Goal: Check status: Check status

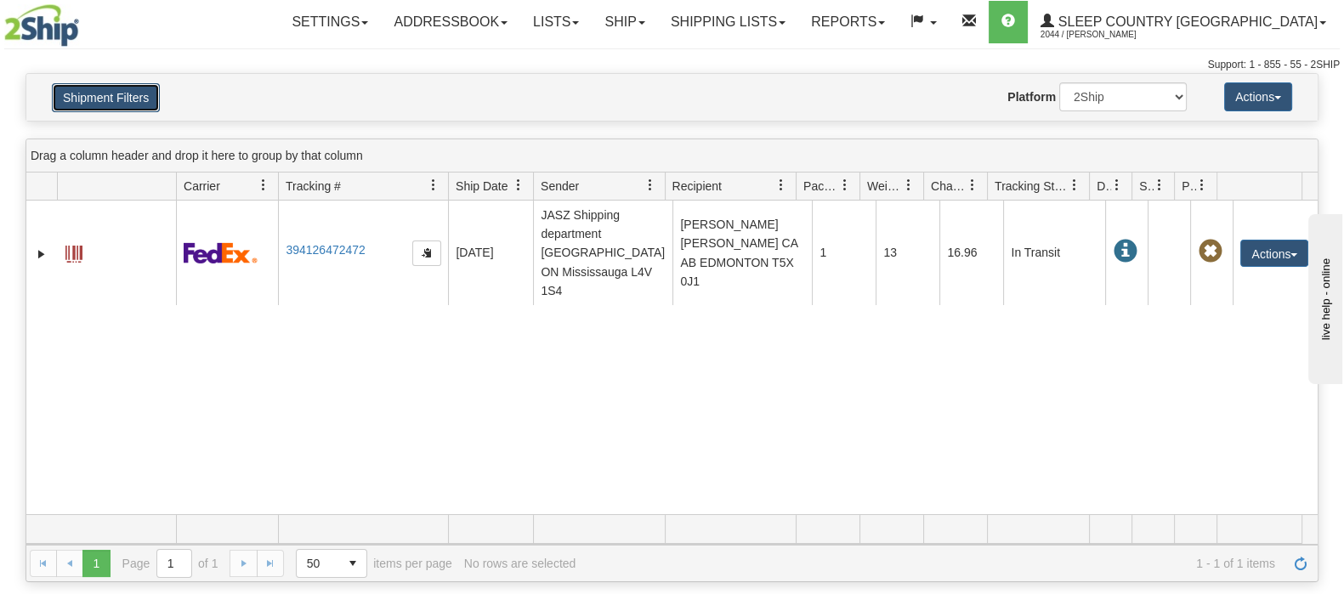
click at [86, 94] on button "Shipment Filters" at bounding box center [106, 97] width 108 height 29
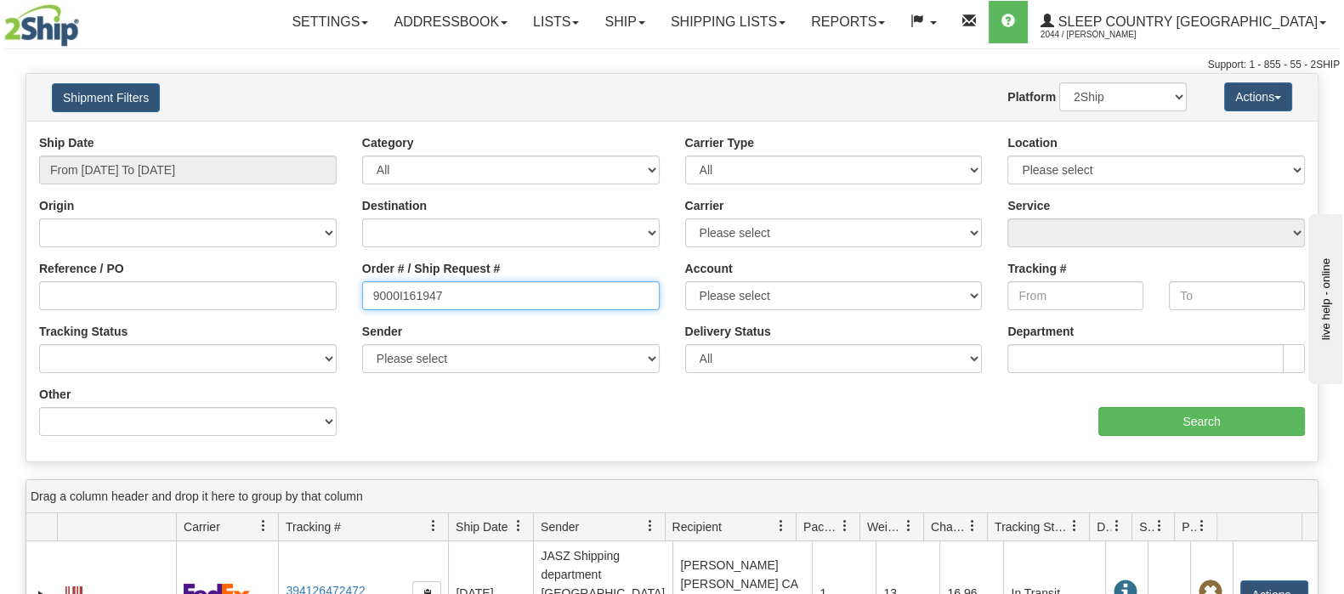
drag, startPoint x: 357, startPoint y: 292, endPoint x: 273, endPoint y: 289, distance: 84.2
click at [271, 134] on div "Reference / PO Order # / Ship Request # 9000I161947 Account Please select [GEOG…" at bounding box center [671, 134] width 1291 height 0
paste input "294"
type input "9000I161294"
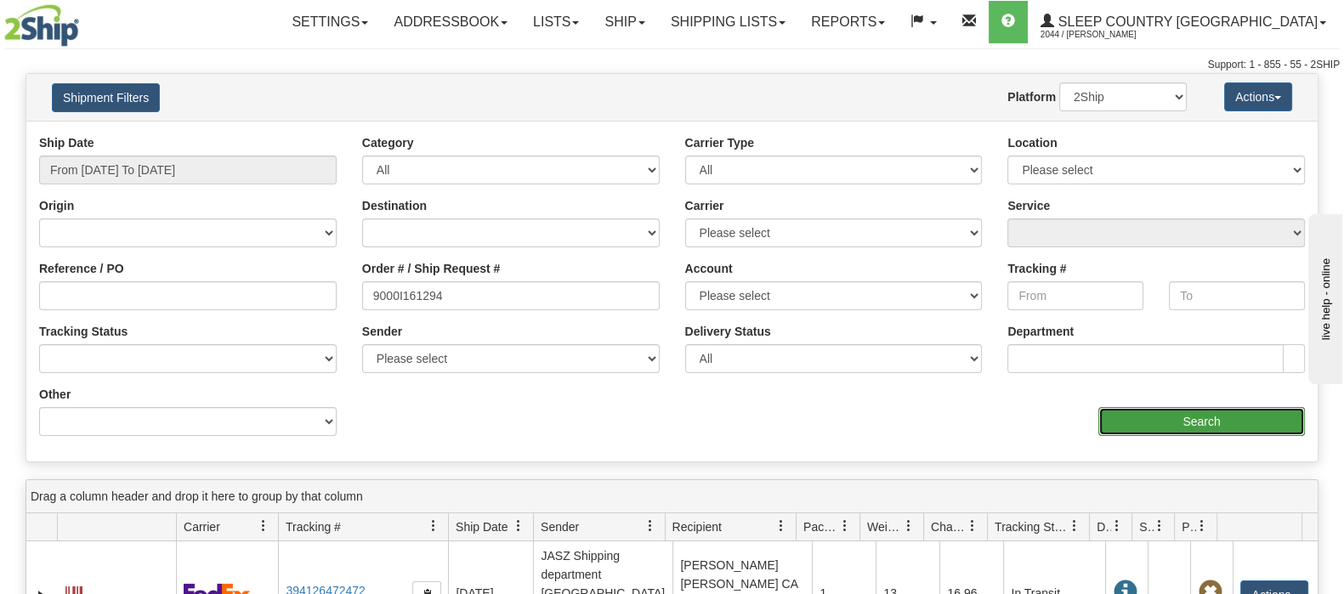
click at [1227, 418] on input "Search" at bounding box center [1201, 421] width 207 height 29
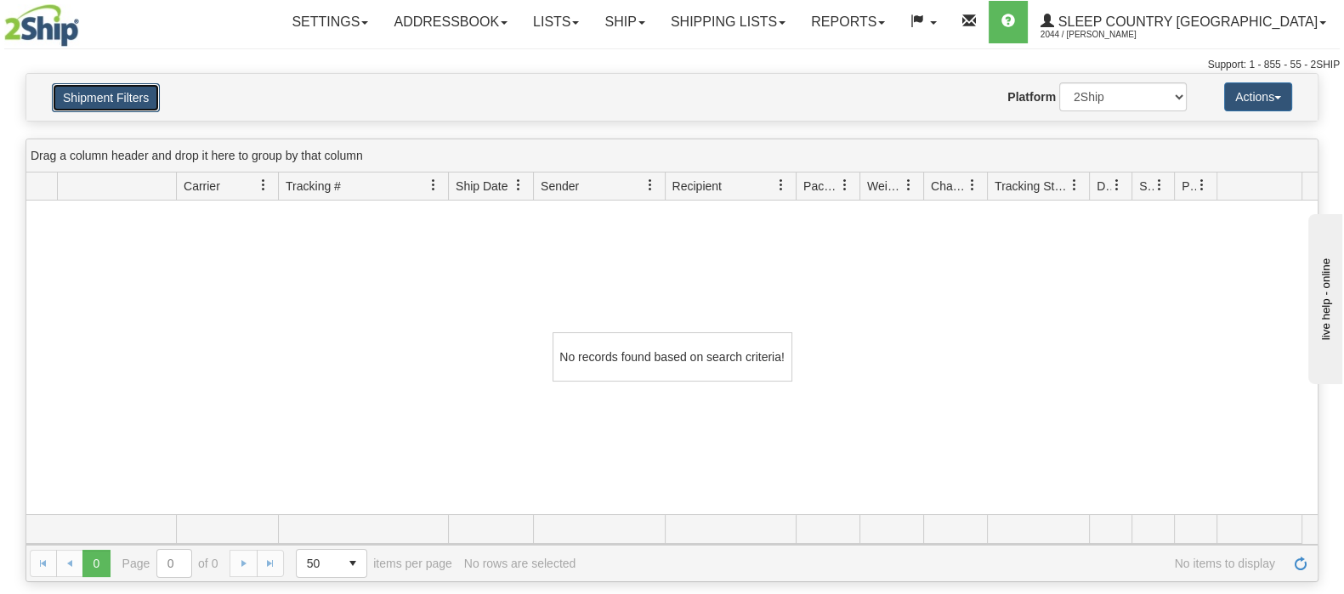
drag, startPoint x: 126, startPoint y: 90, endPoint x: 143, endPoint y: 100, distance: 19.8
click at [126, 90] on button "Shipment Filters" at bounding box center [106, 97] width 108 height 29
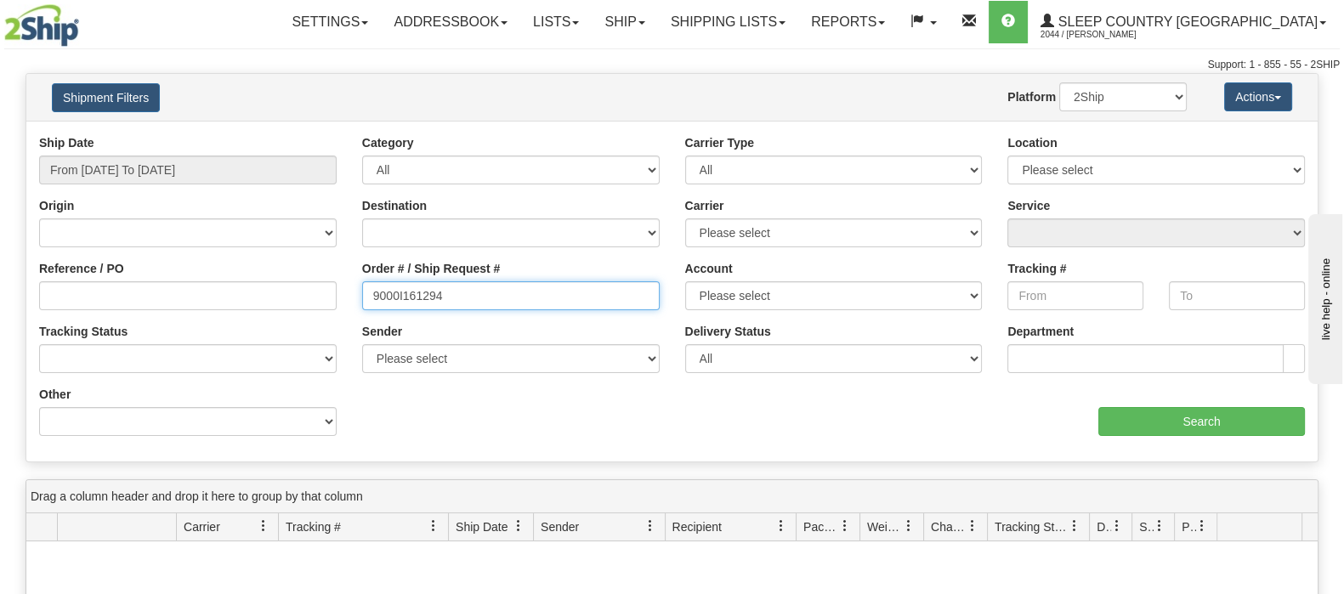
drag, startPoint x: 376, startPoint y: 301, endPoint x: 326, endPoint y: 298, distance: 49.4
click at [309, 134] on div "Reference / PO Order # / Ship Request # 9000I161294 Account Please select [GEOG…" at bounding box center [671, 134] width 1291 height 0
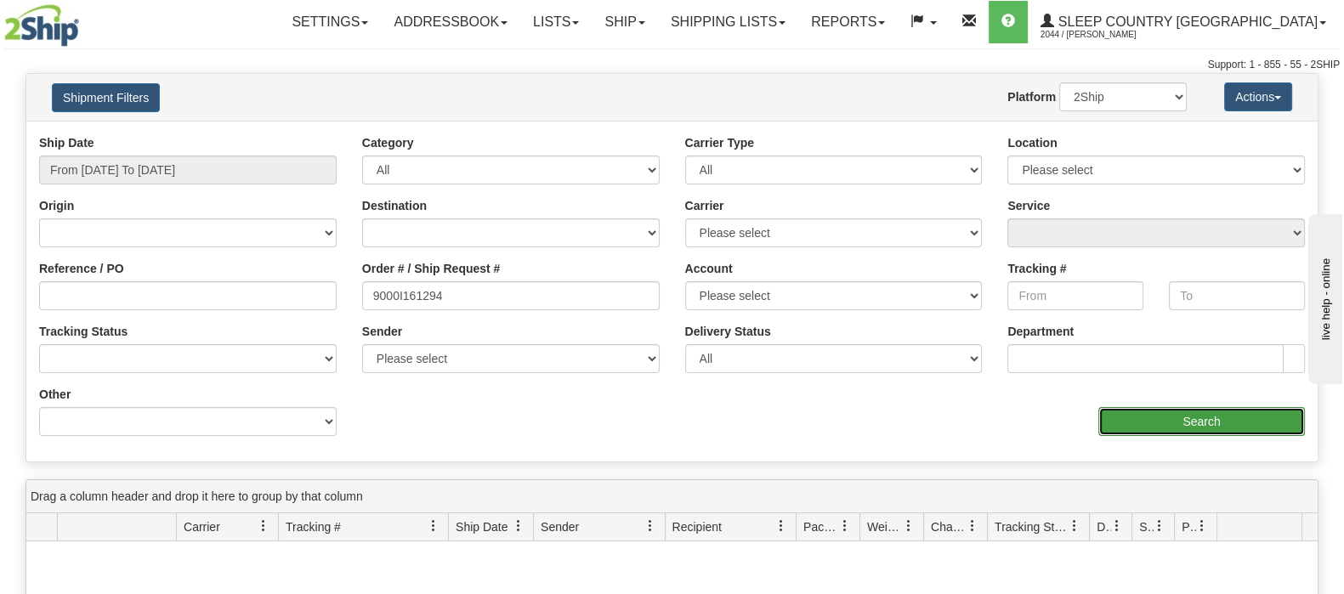
click at [1150, 410] on input "Search" at bounding box center [1201, 421] width 207 height 29
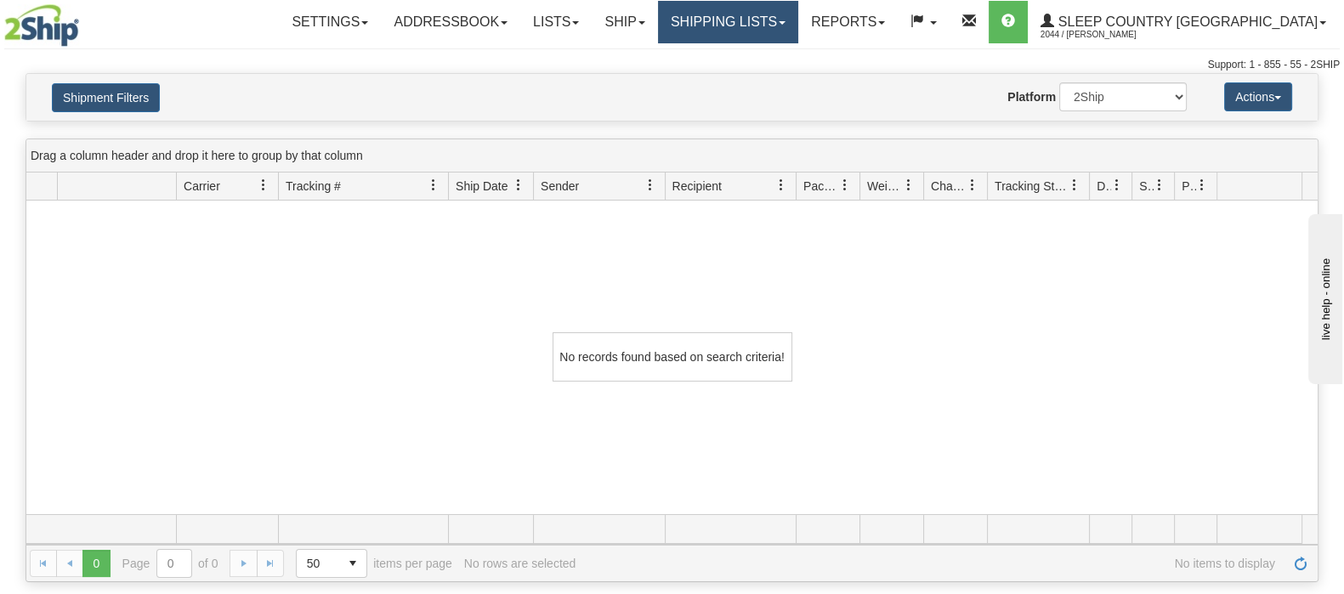
click at [798, 31] on link "Shipping lists" at bounding box center [728, 22] width 140 height 43
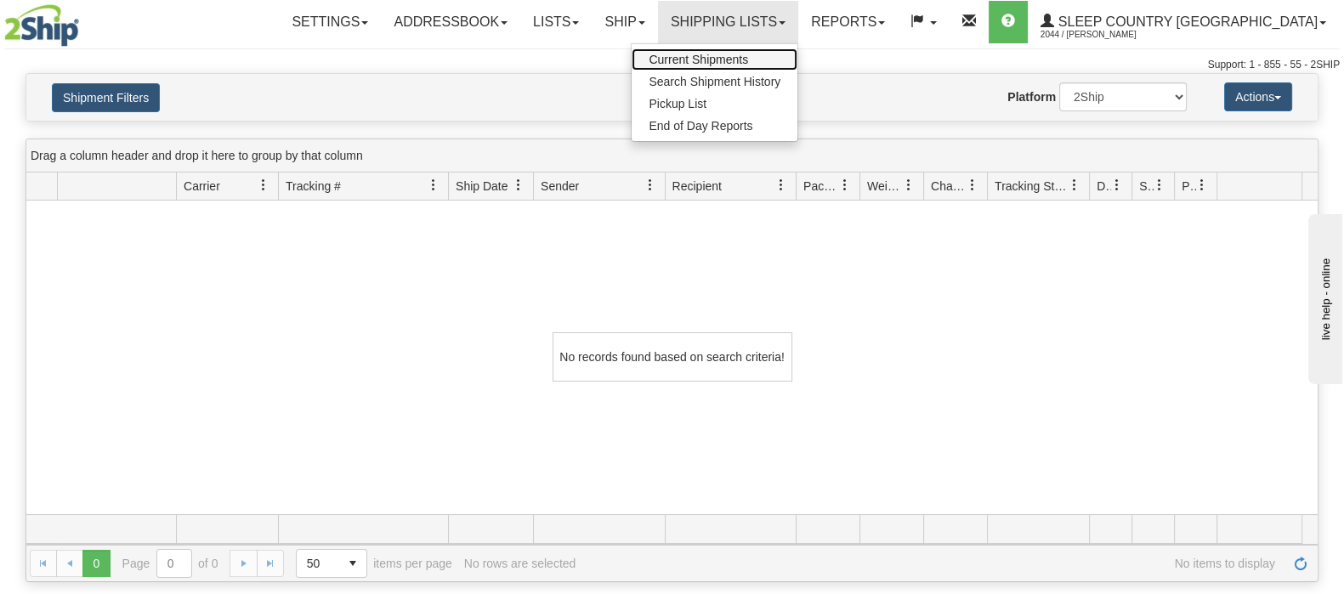
click at [748, 58] on span "Current Shipments" at bounding box center [698, 60] width 99 height 14
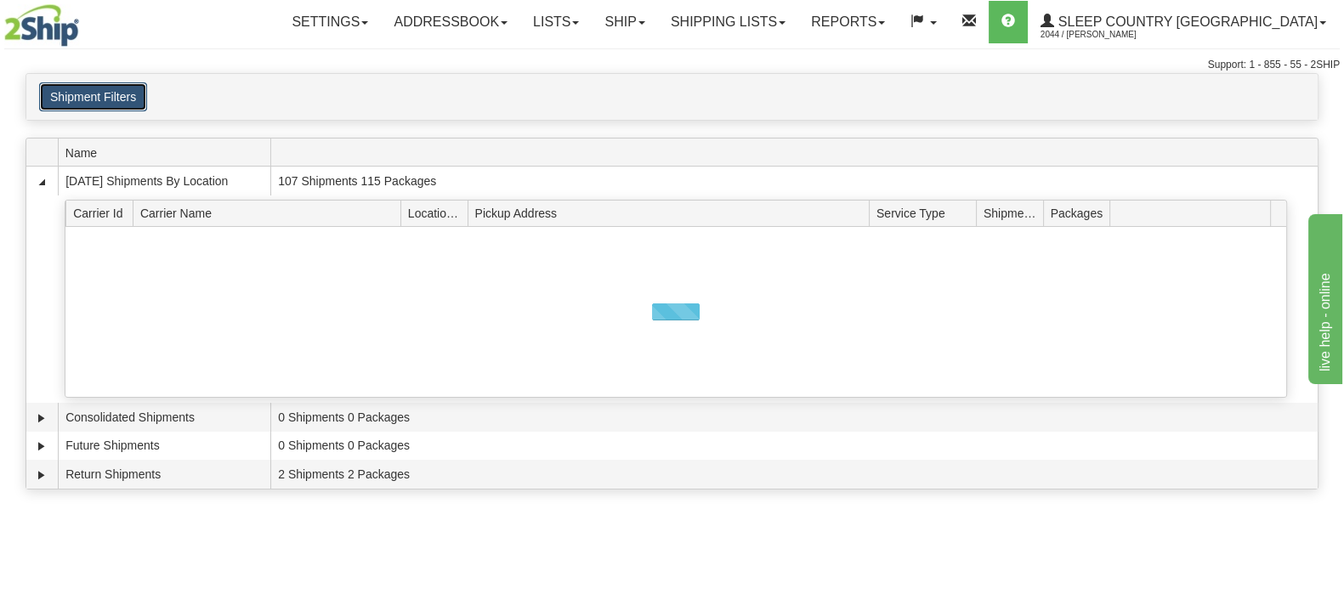
click at [97, 103] on button "Shipment Filters" at bounding box center [93, 96] width 108 height 29
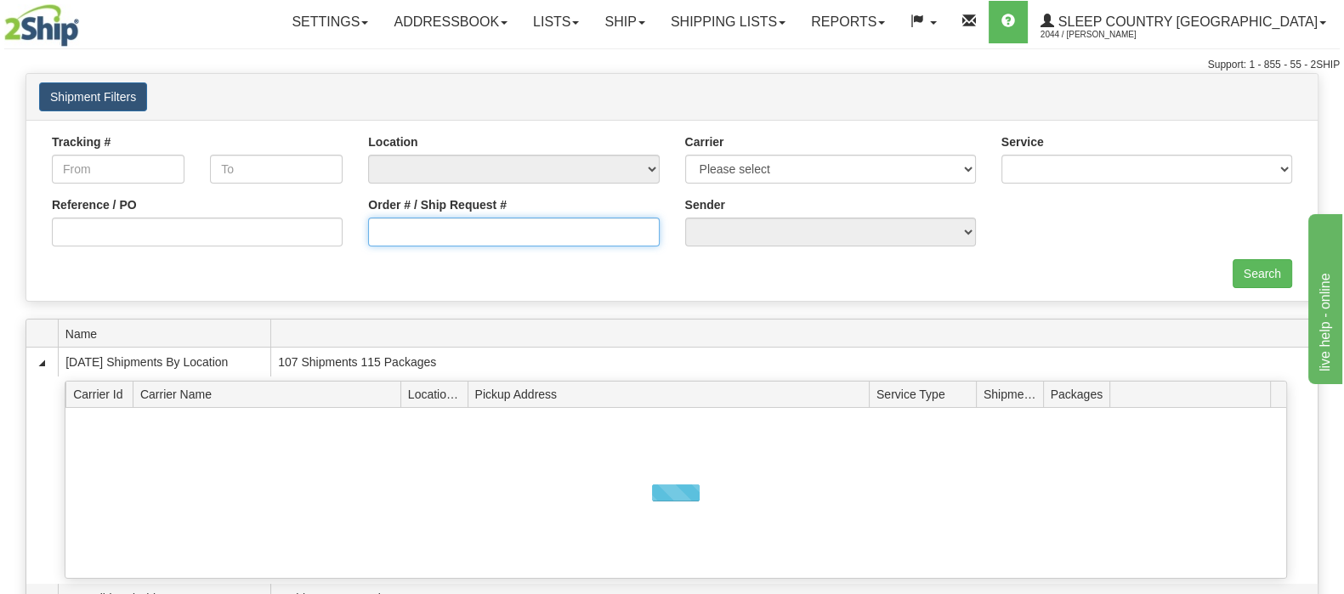
click at [544, 237] on input "Order # / Ship Request #" at bounding box center [513, 232] width 291 height 29
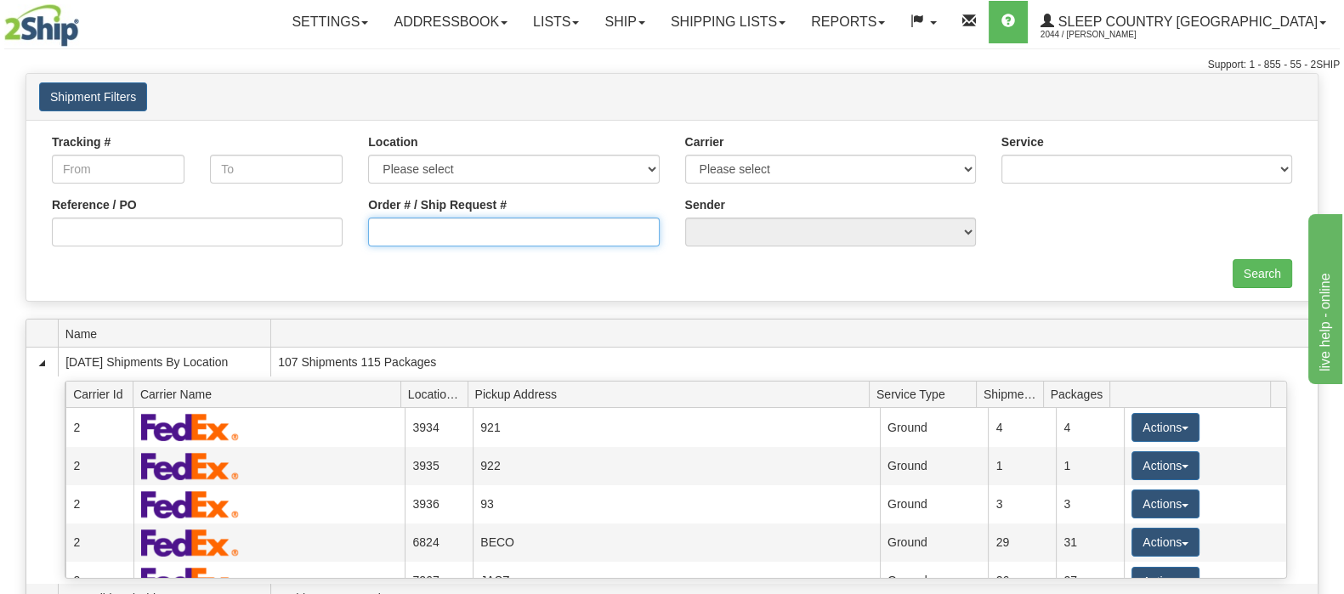
paste input "9000I161294"
type input "9000I161294"
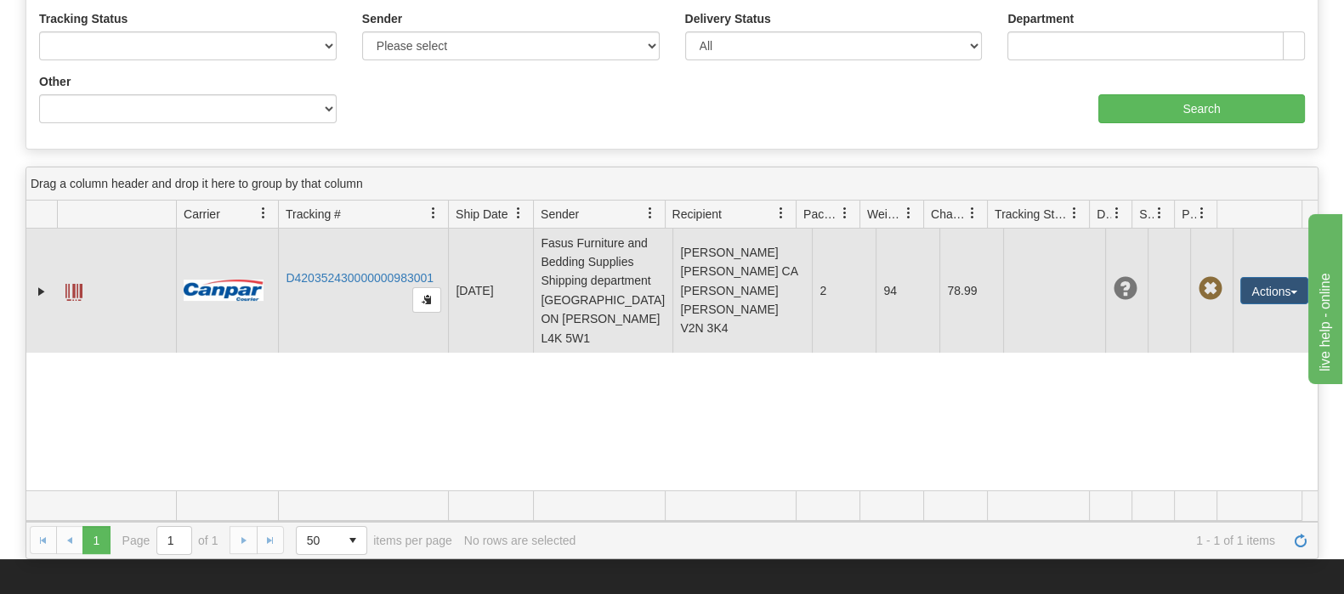
scroll to position [319, 0]
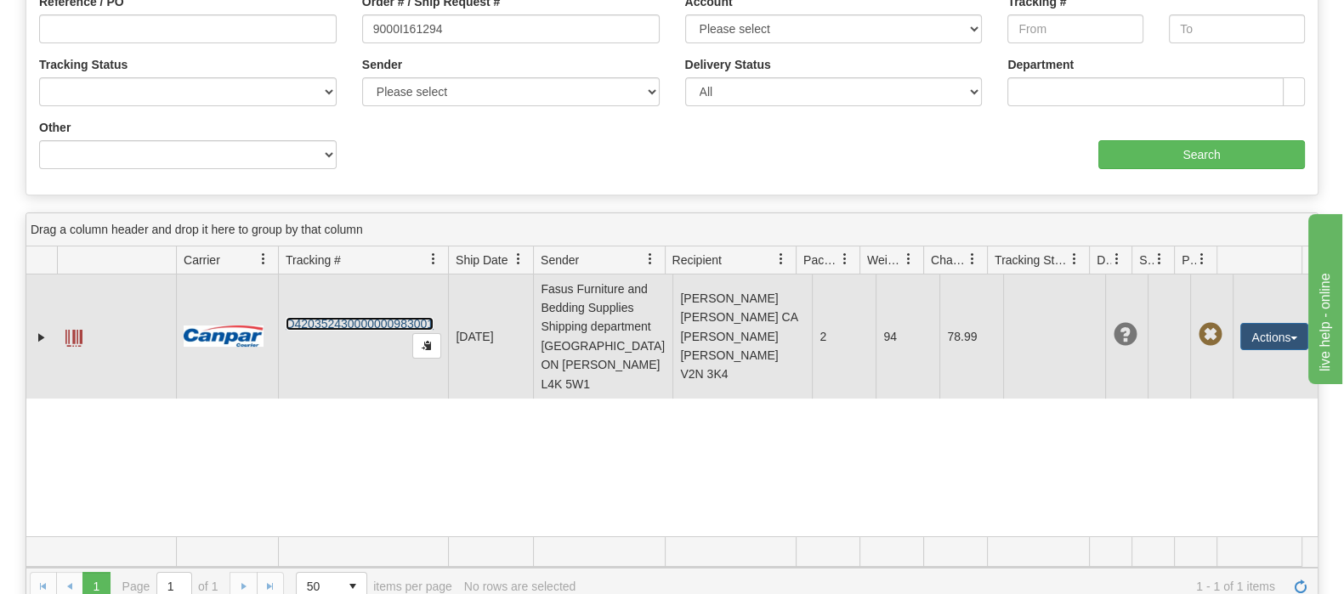
click at [378, 317] on link "D420352430000000983001" at bounding box center [360, 324] width 148 height 14
